Goal: Task Accomplishment & Management: Complete application form

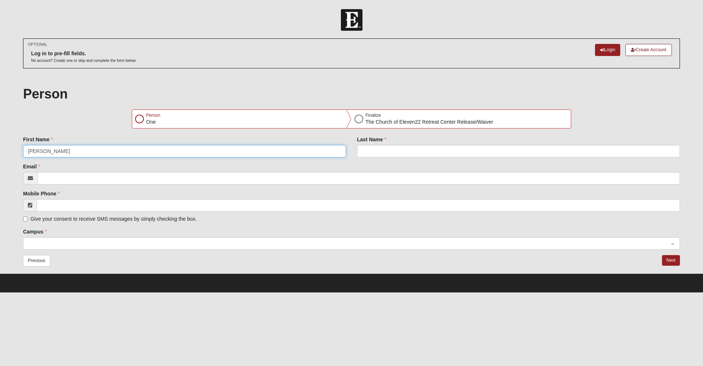
type input "[PERSON_NAME]"
type input "Leathers"
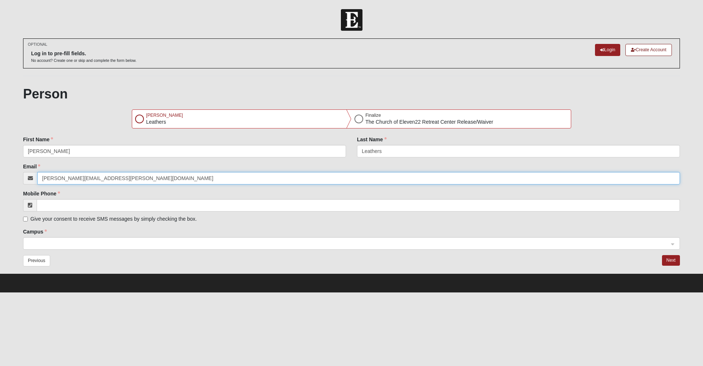
type input "[PERSON_NAME][EMAIL_ADDRESS][PERSON_NAME][DOMAIN_NAME]"
type input "[PHONE_NUMBER]"
click at [74, 241] on span at bounding box center [348, 244] width 641 height 8
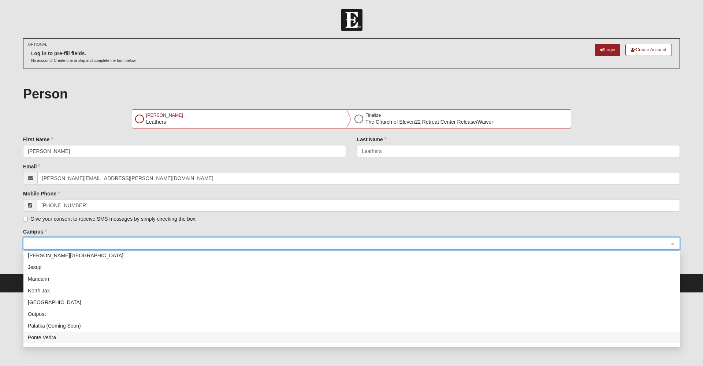
scroll to position [94, 0]
click at [51, 340] on div "NONE" at bounding box center [352, 340] width 648 height 8
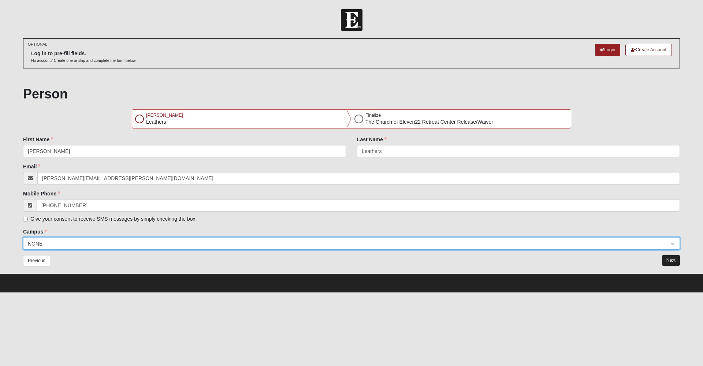
click at [671, 258] on button "Next" at bounding box center [671, 260] width 18 height 11
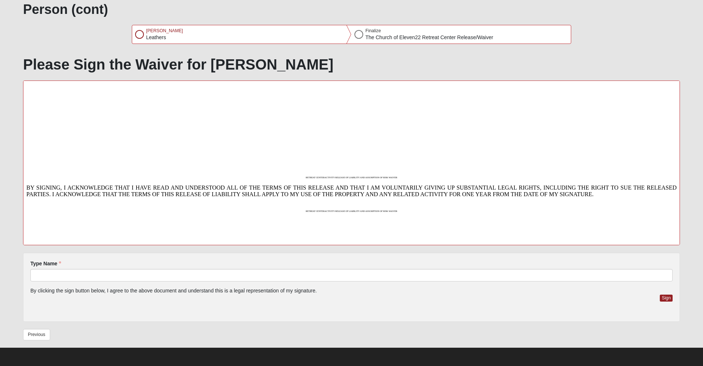
scroll to position [84, 0]
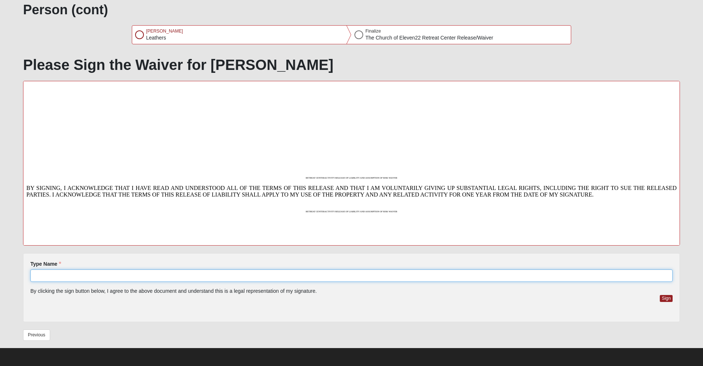
click at [201, 277] on input "Type Name" at bounding box center [351, 275] width 642 height 12
type input "[PERSON_NAME]"
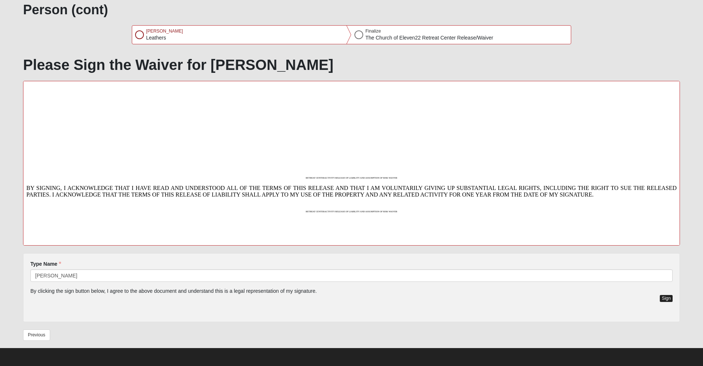
click at [663, 297] on button "Sign" at bounding box center [666, 298] width 13 height 7
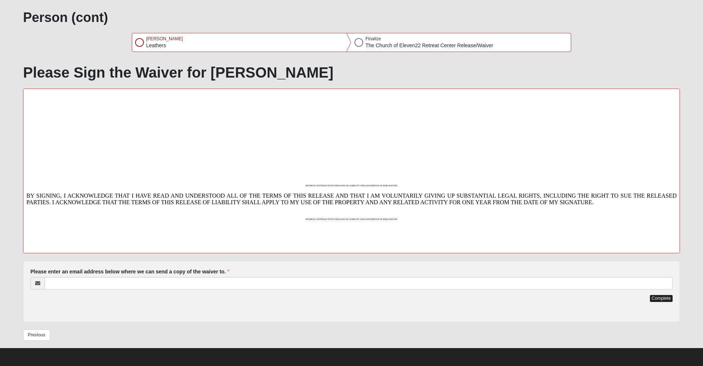
click at [660, 299] on button "Complete" at bounding box center [661, 298] width 23 height 7
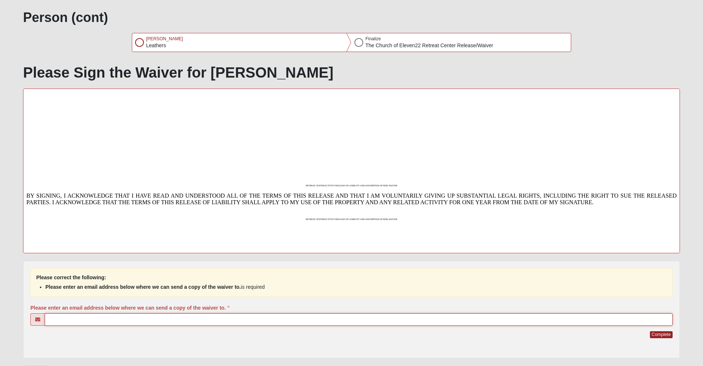
click at [372, 318] on input "Please enter an email address below where we can send a copy of the waiver to." at bounding box center [359, 319] width 628 height 12
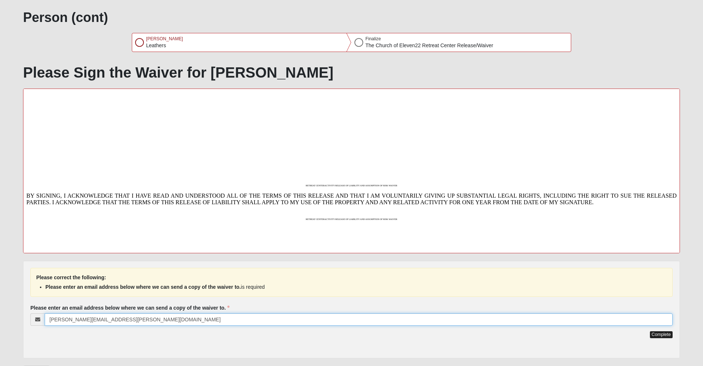
type input "[PERSON_NAME][EMAIL_ADDRESS][PERSON_NAME][DOMAIN_NAME]"
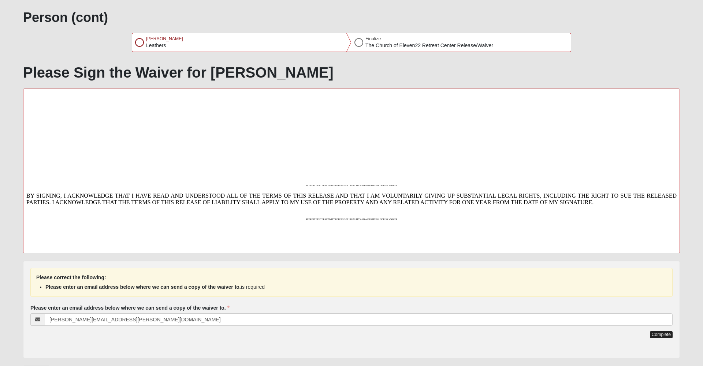
click at [656, 333] on button "Complete" at bounding box center [661, 334] width 23 height 7
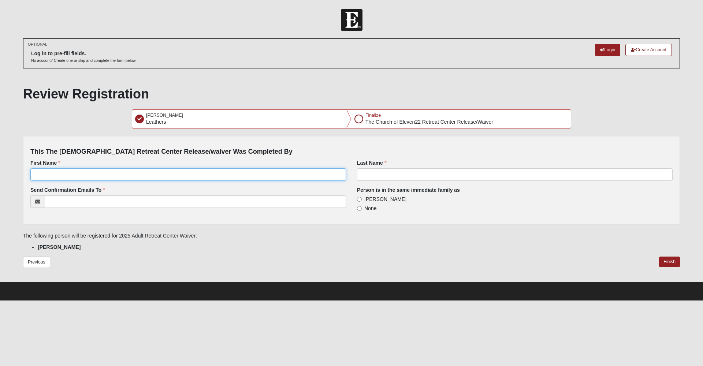
click at [205, 168] on input "First Name" at bounding box center [188, 174] width 316 height 12
type input "[PERSON_NAME]"
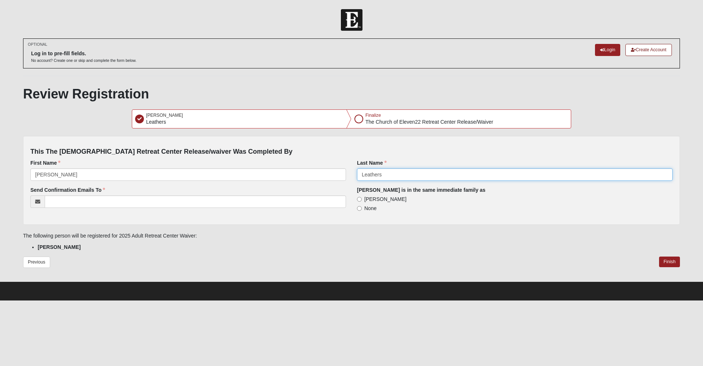
type input "Leathers"
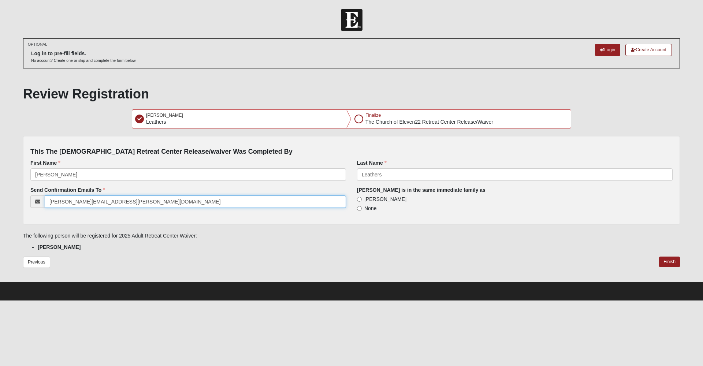
type input "[PERSON_NAME][EMAIL_ADDRESS][PERSON_NAME][DOMAIN_NAME]"
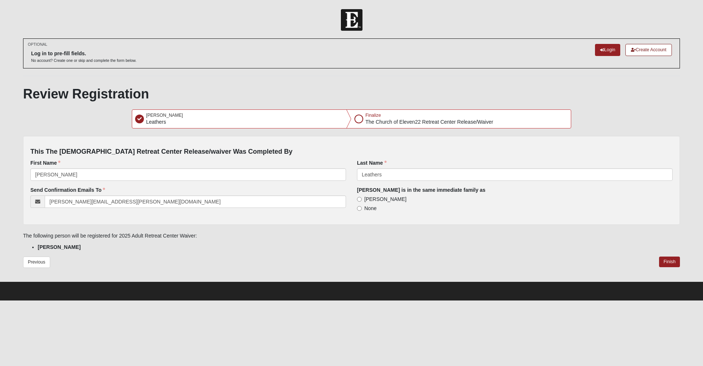
drag, startPoint x: 360, startPoint y: 198, endPoint x: 378, endPoint y: 209, distance: 20.5
click at [360, 198] on input "[PERSON_NAME]" at bounding box center [359, 199] width 5 height 5
radio input "true"
click at [672, 260] on button "Finish" at bounding box center [669, 262] width 21 height 11
